Goal: Information Seeking & Learning: Check status

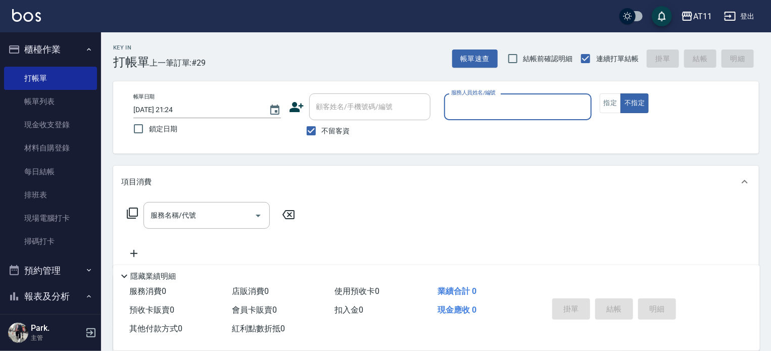
click at [42, 45] on button "櫃檯作業" at bounding box center [50, 49] width 93 height 26
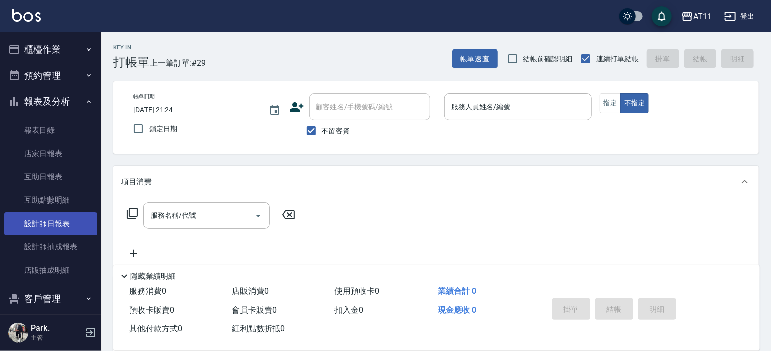
click at [67, 233] on link "設計師日報表" at bounding box center [50, 223] width 93 height 23
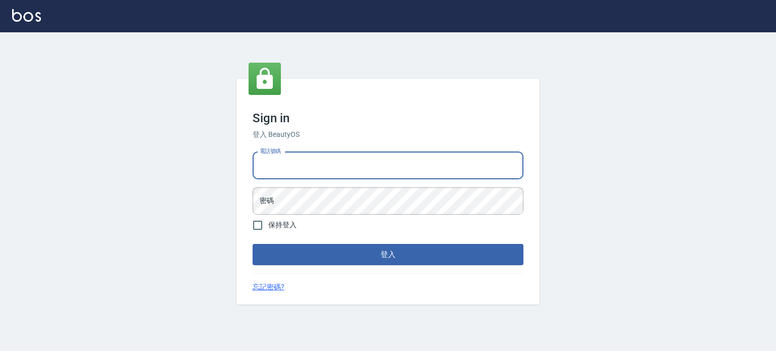
click at [342, 160] on input "電話號碼" at bounding box center [388, 165] width 271 height 27
type input "0953539532"
click at [253, 244] on button "登入" at bounding box center [388, 254] width 271 height 21
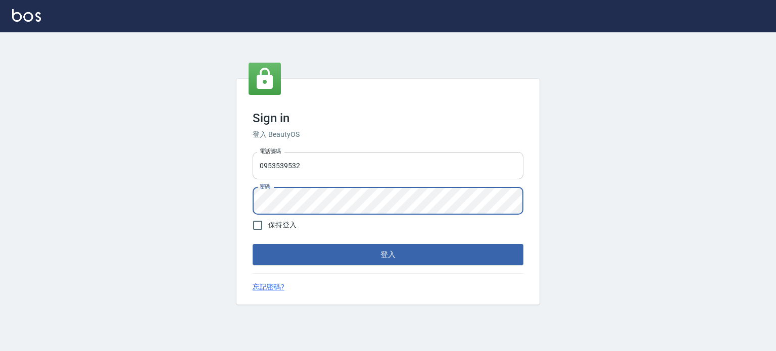
click at [253, 244] on button "登入" at bounding box center [388, 254] width 271 height 21
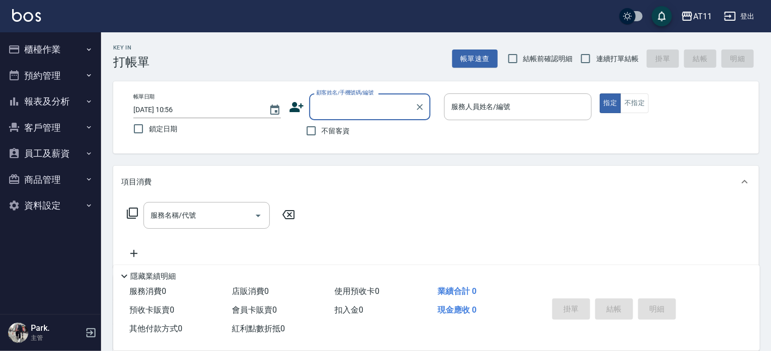
click at [59, 123] on button "客戶管理" at bounding box center [50, 128] width 93 height 26
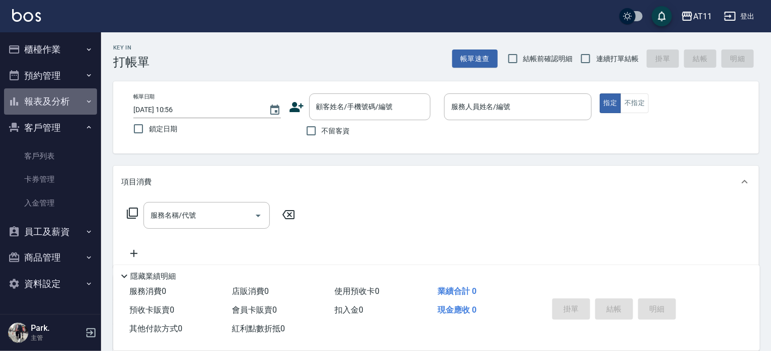
click at [53, 103] on button "報表及分析" at bounding box center [50, 101] width 93 height 26
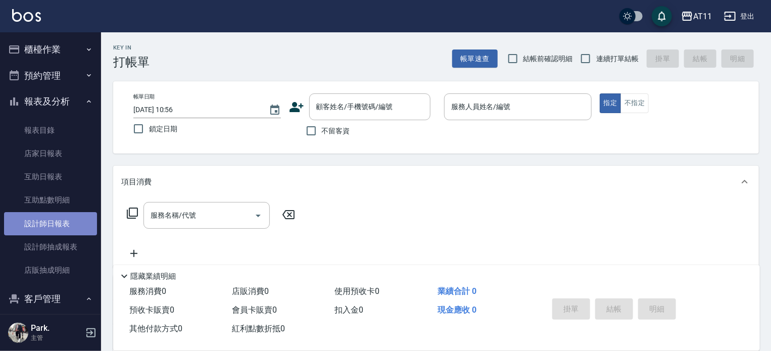
click at [61, 224] on link "設計師日報表" at bounding box center [50, 223] width 93 height 23
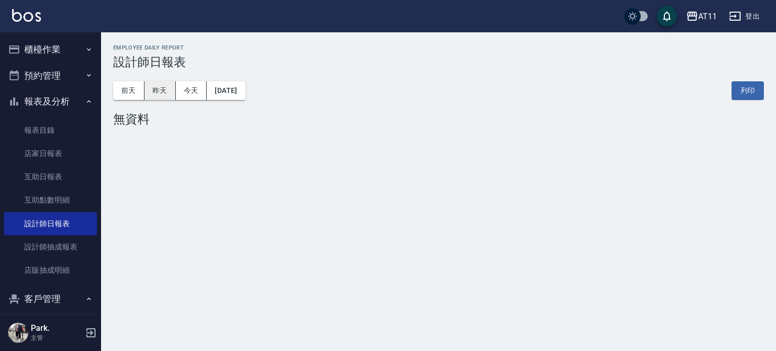
click at [162, 85] on button "昨天" at bounding box center [160, 90] width 31 height 19
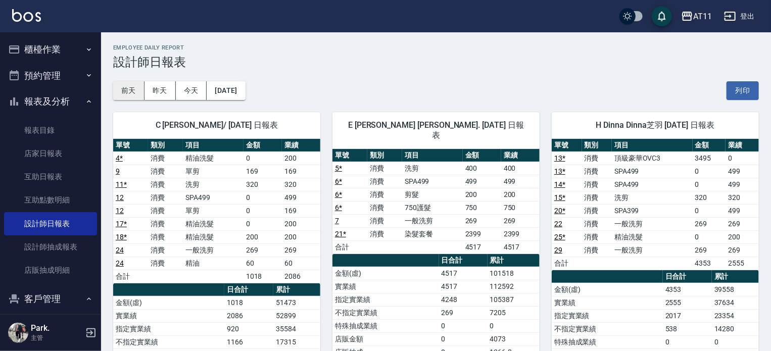
click at [131, 90] on button "前天" at bounding box center [128, 90] width 31 height 19
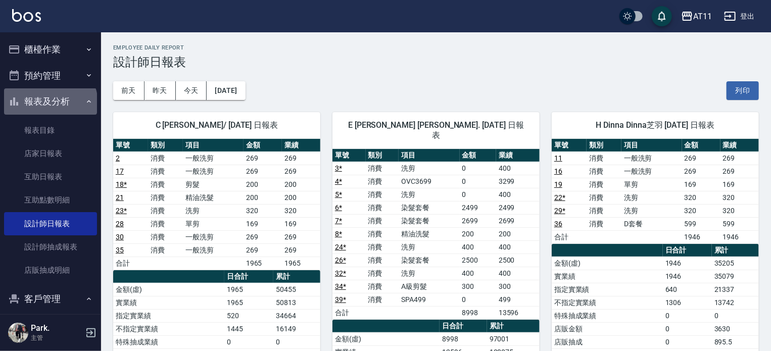
click at [50, 103] on button "報表及分析" at bounding box center [50, 101] width 93 height 26
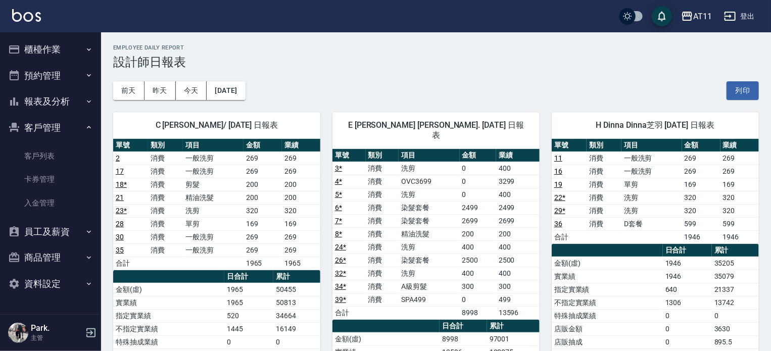
click at [44, 52] on button "櫃檯作業" at bounding box center [50, 49] width 93 height 26
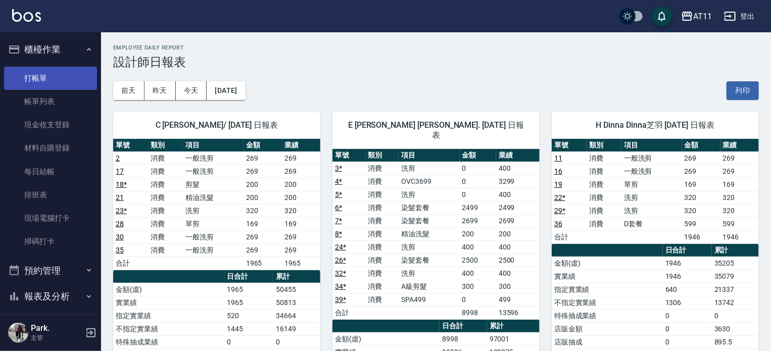
click at [48, 76] on link "打帳單" at bounding box center [50, 78] width 93 height 23
